Goal: Check status: Check status

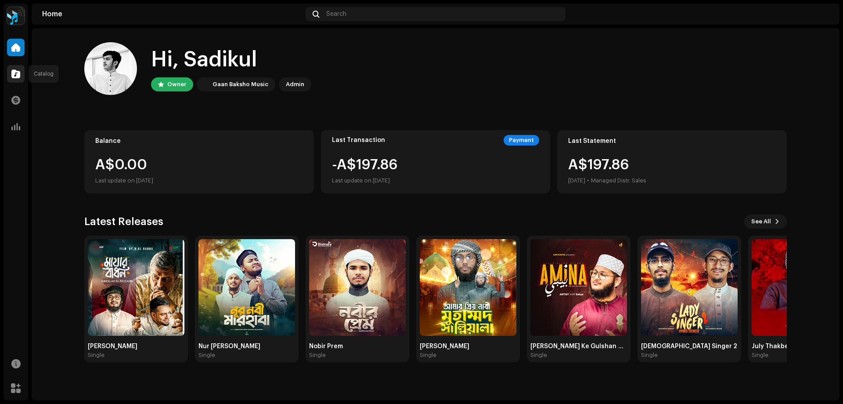
click at [14, 79] on div at bounding box center [16, 74] width 18 height 18
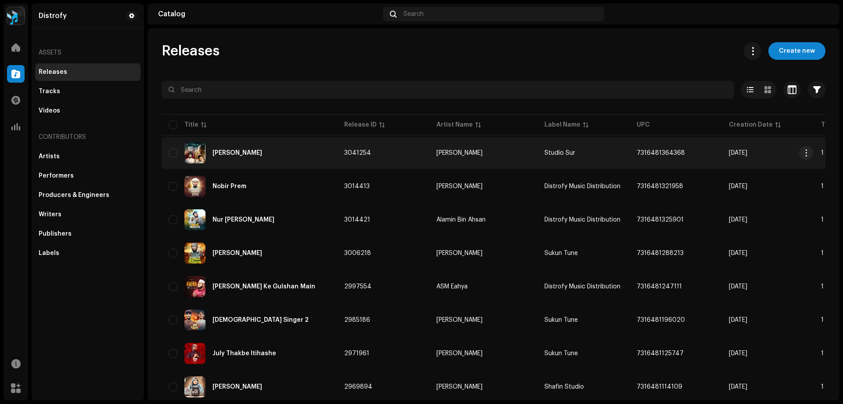
click at [386, 156] on td "3041254" at bounding box center [383, 153] width 92 height 32
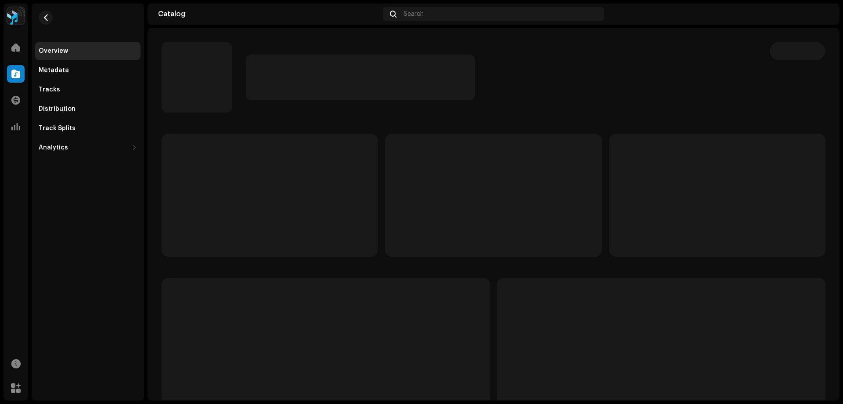
click at [91, 100] on div "Overview Metadata Tracks Distribution Track Splits Analytics Consumption Engage…" at bounding box center [87, 99] width 105 height 114
click at [92, 110] on div "Distribution" at bounding box center [88, 108] width 98 height 7
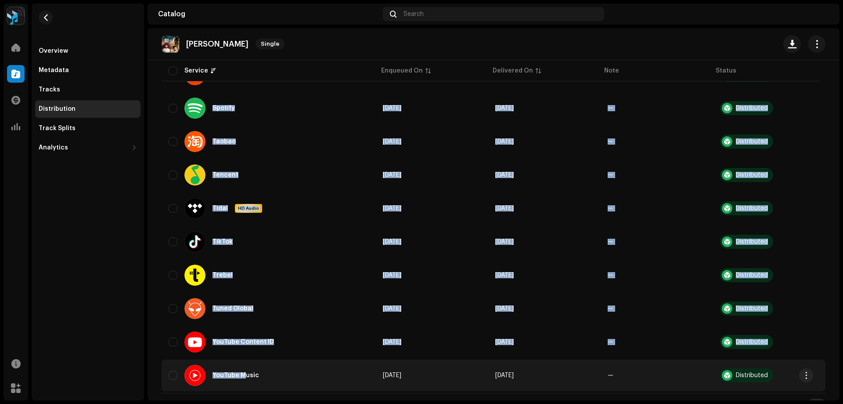
scroll to position [926, 0]
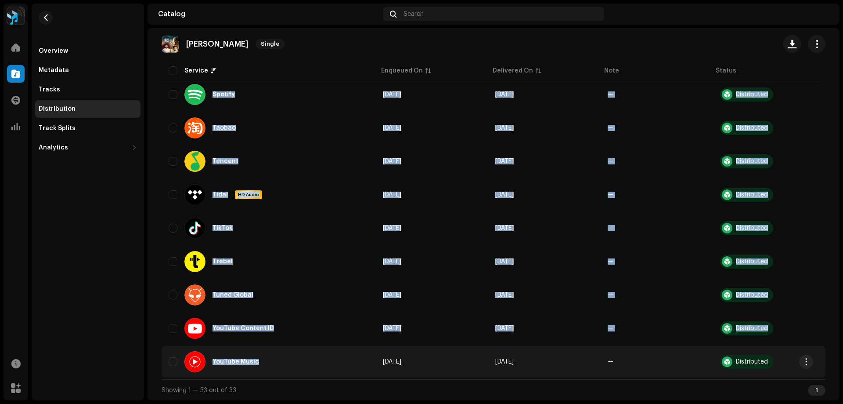
drag, startPoint x: 211, startPoint y: 212, endPoint x: 257, endPoint y: 370, distance: 164.5
copy tbody "Loremi DO Sitam Con 5, 1782 Adi 8, 5486 — Elitseddoei Tempori Utl 4, 1867 Etd 0…"
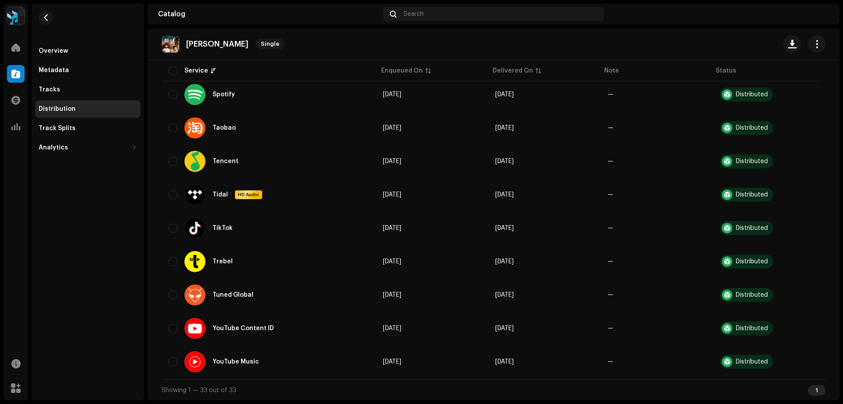
click at [305, 45] on div "Mayar Badhon Single" at bounding box center [494, 44] width 664 height 18
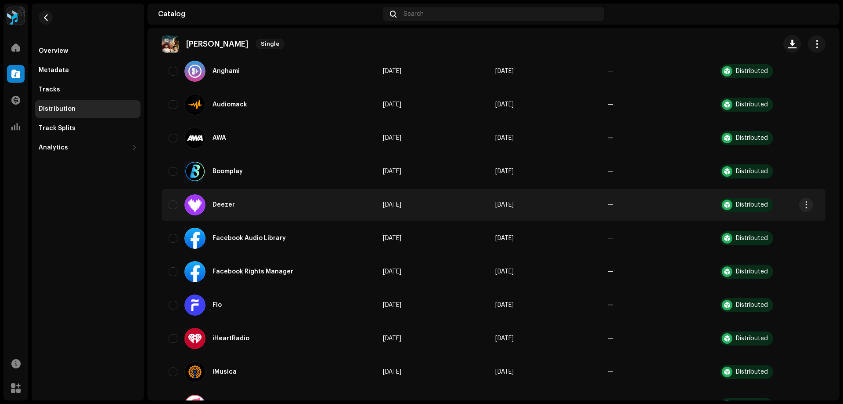
scroll to position [0, 0]
